Goal: Task Accomplishment & Management: Use online tool/utility

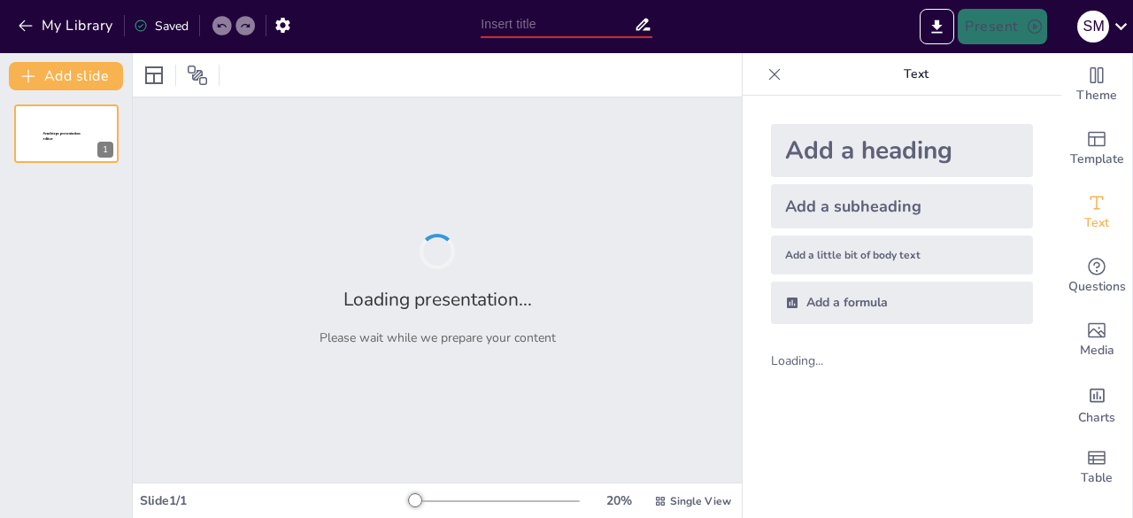
type input "New Sendsteps"
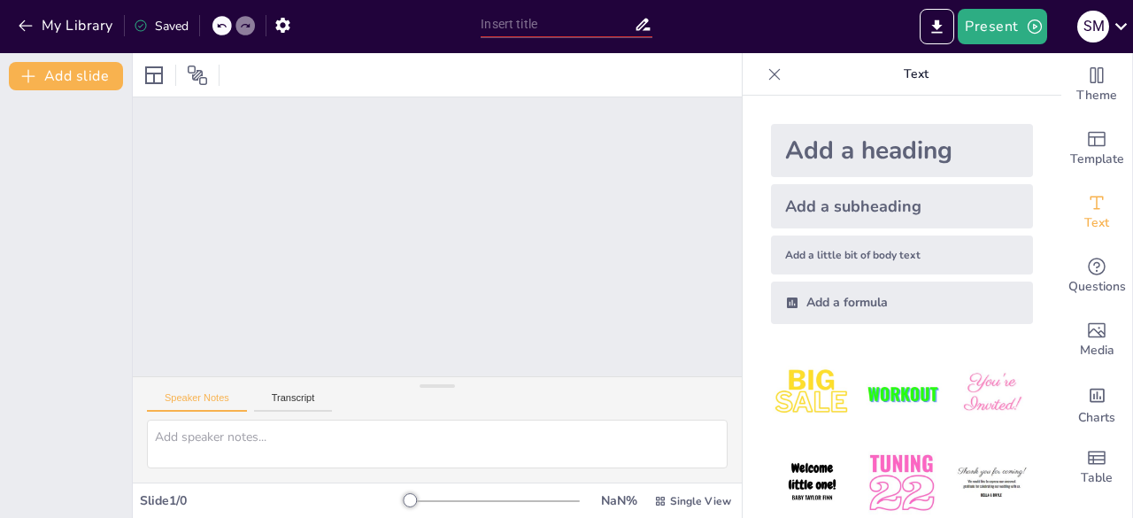
click at [1132, 323] on div "Theme Template Text Questions Media Charts Table" at bounding box center [1097, 285] width 72 height 465
click at [57, 155] on div at bounding box center [66, 304] width 132 height 428
click at [134, 27] on icon at bounding box center [141, 26] width 14 height 14
click at [271, 28] on icon at bounding box center [270, 25] width 11 height 11
click at [292, 29] on icon at bounding box center [294, 25] width 11 height 11
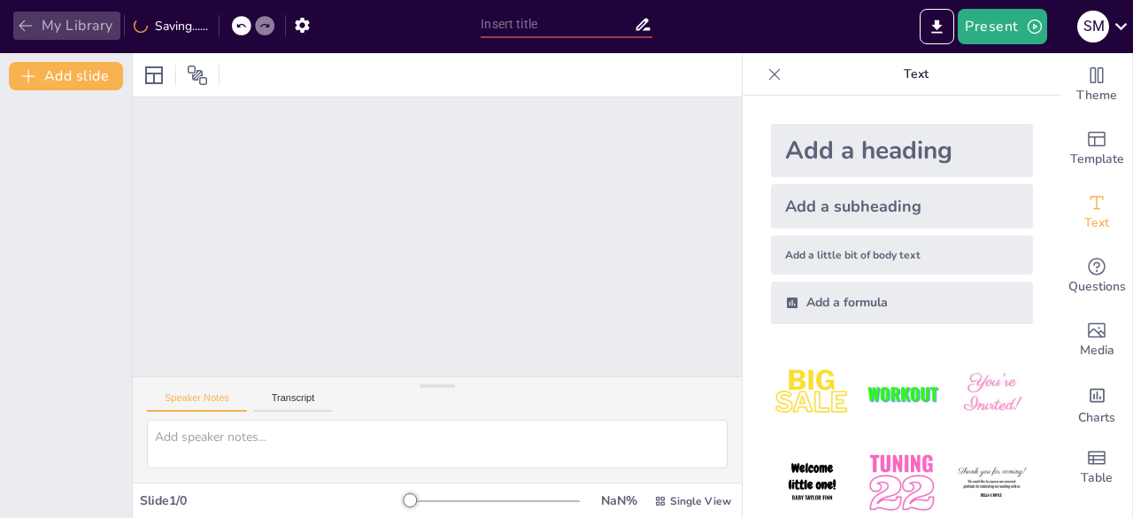
click at [68, 23] on button "My Library" at bounding box center [66, 26] width 107 height 28
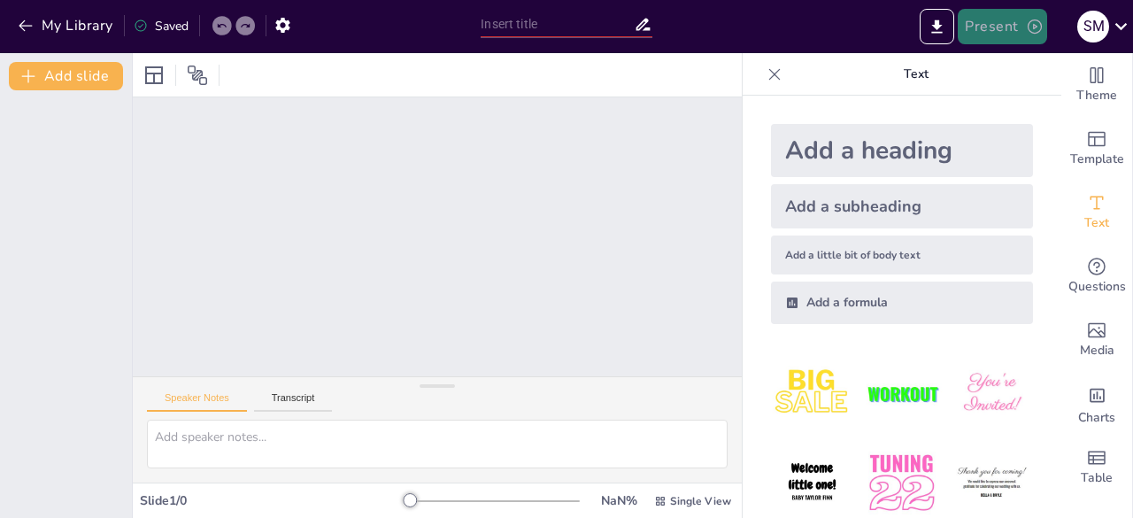
click at [989, 28] on button "Present" at bounding box center [1002, 26] width 89 height 35
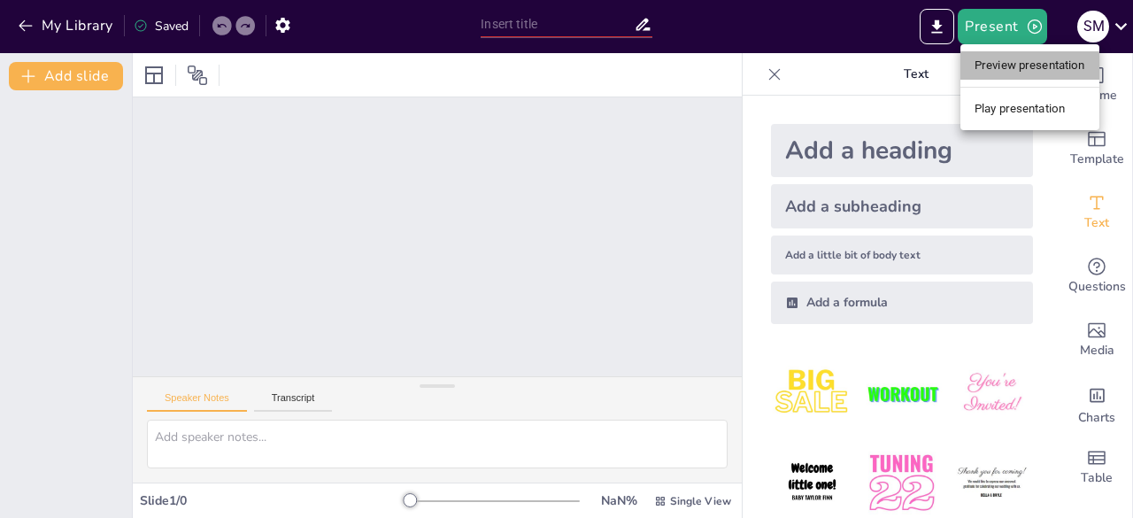
click at [1001, 65] on li "Preview presentation" at bounding box center [1030, 65] width 139 height 28
